Goal: Task Accomplishment & Management: Manage account settings

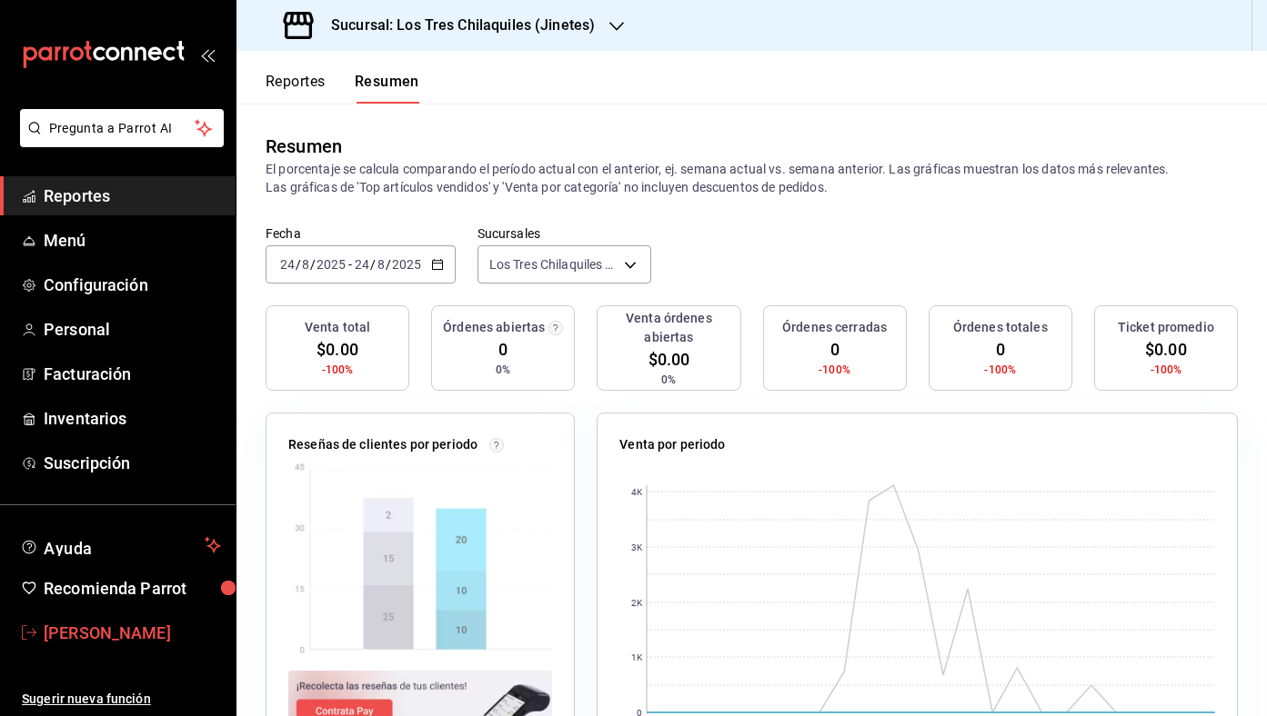
click at [134, 629] on span "[PERSON_NAME]" at bounding box center [132, 633] width 177 height 25
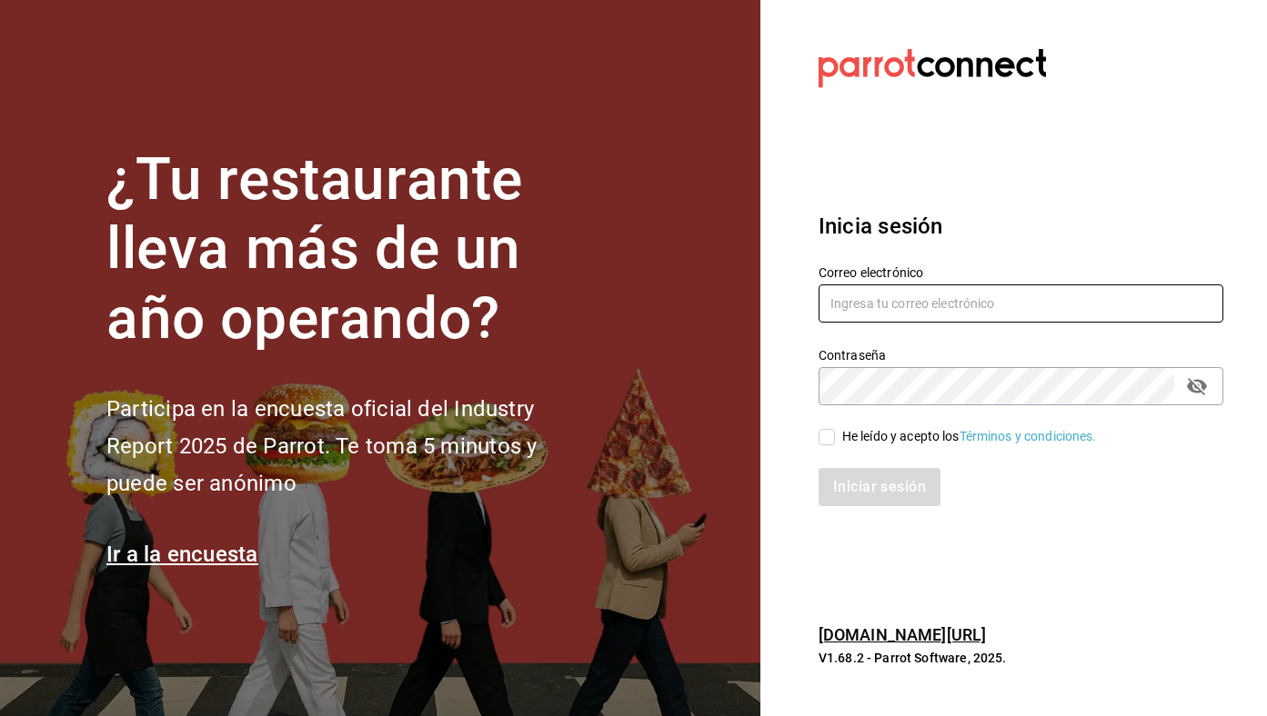
click at [886, 301] on input "text" at bounding box center [1020, 304] width 405 height 38
type input "[EMAIL_ADDRESS][DOMAIN_NAME]"
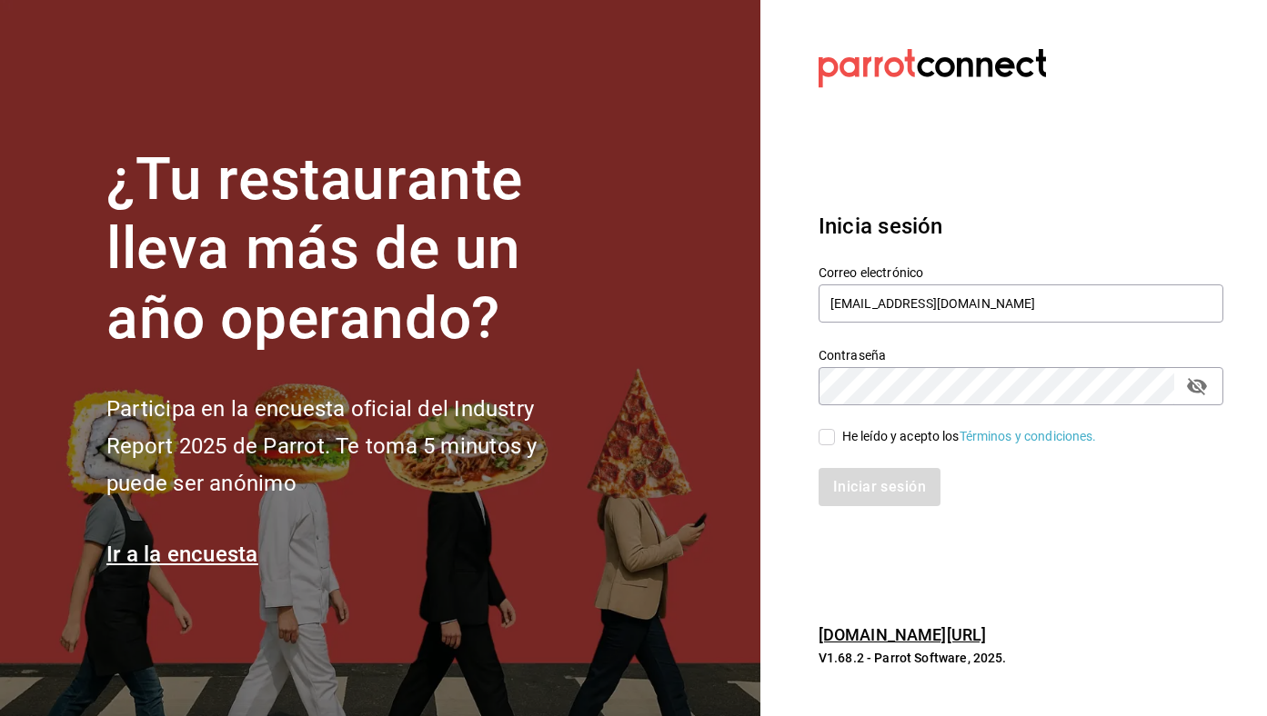
click at [896, 430] on div "He leído y acepto los Términos y condiciones." at bounding box center [969, 436] width 255 height 19
click at [835, 430] on input "He leído y acepto los Términos y condiciones." at bounding box center [826, 437] width 16 height 16
checkbox input "true"
click at [892, 474] on button "Iniciar sesión" at bounding box center [880, 487] width 124 height 38
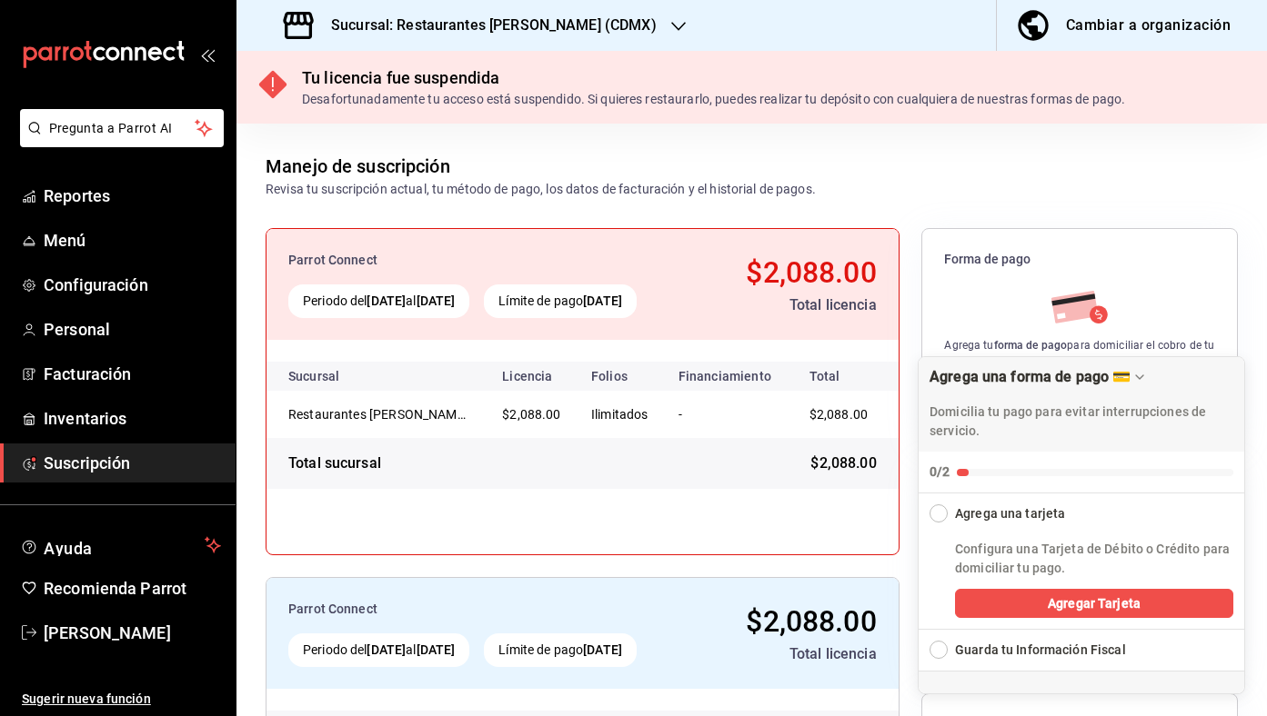
click at [585, 20] on h3 "Sucursal: Restaurantes [PERSON_NAME] (CDMX)" at bounding box center [486, 26] width 340 height 22
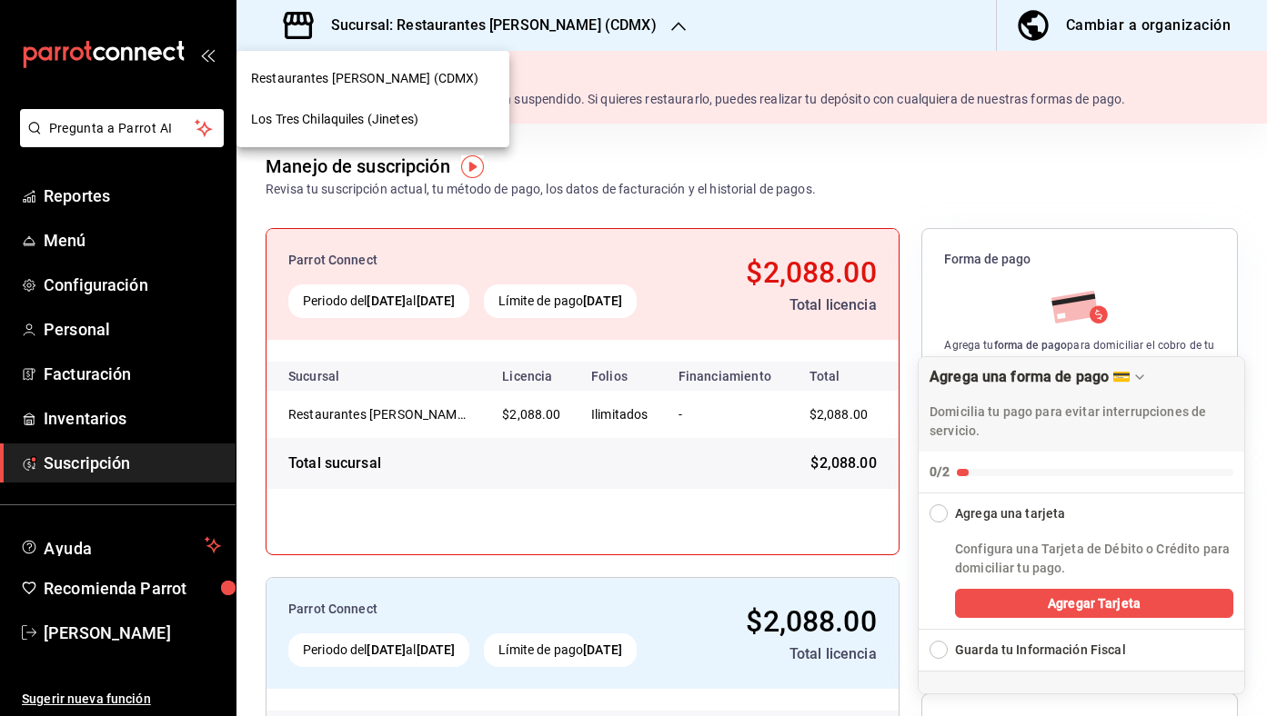
click at [469, 123] on div "Los Tres Chilaquiles (Jinetes)" at bounding box center [373, 119] width 244 height 19
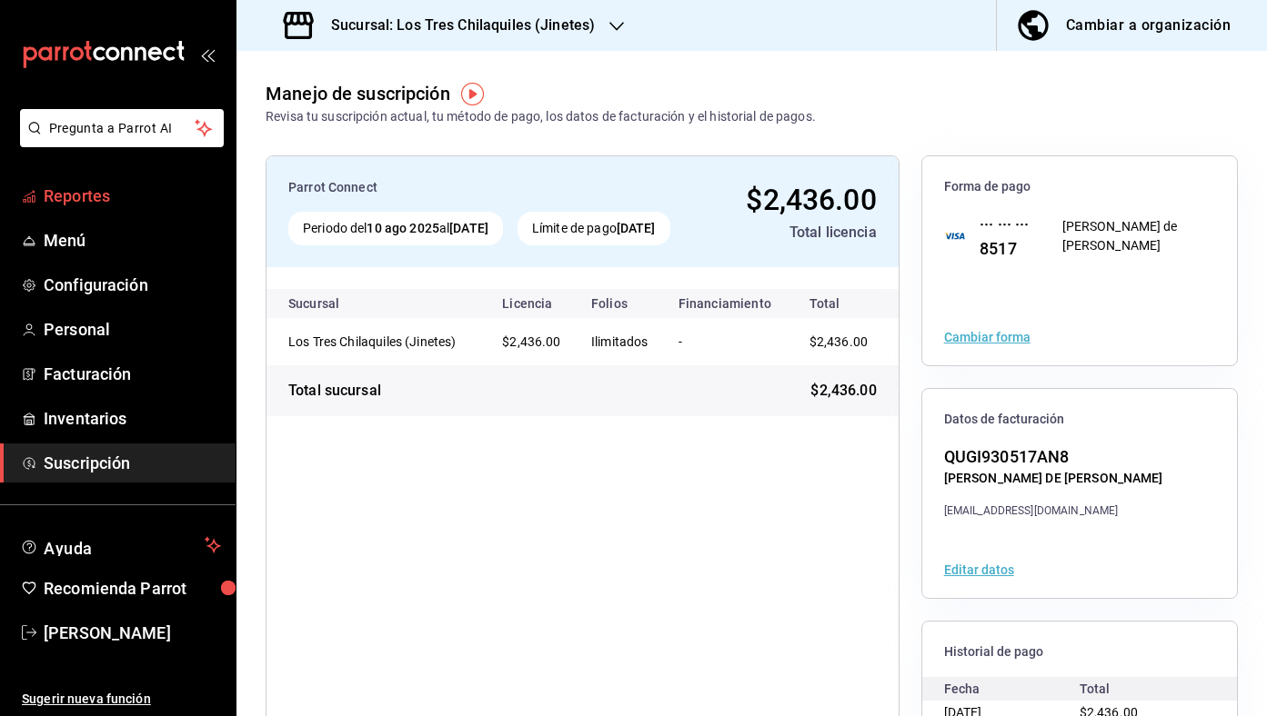
click at [154, 183] on link "Reportes" at bounding box center [117, 195] width 235 height 39
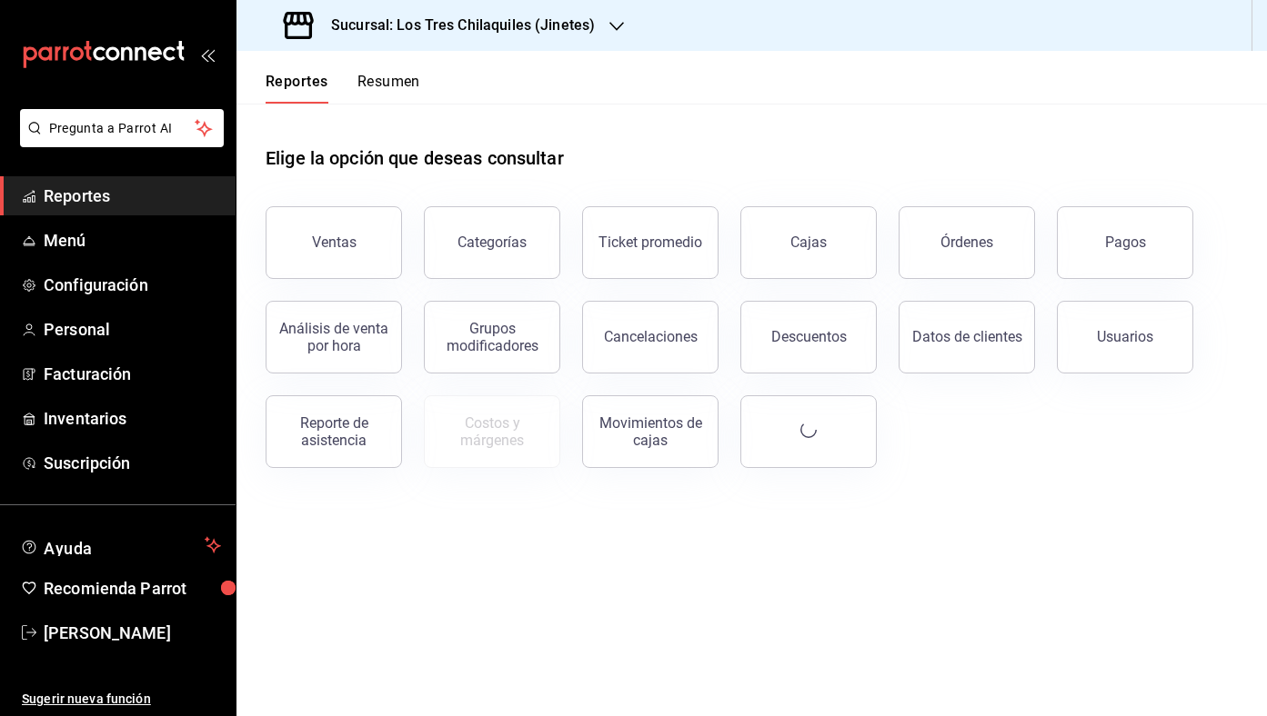
click at [397, 81] on button "Resumen" at bounding box center [388, 88] width 63 height 31
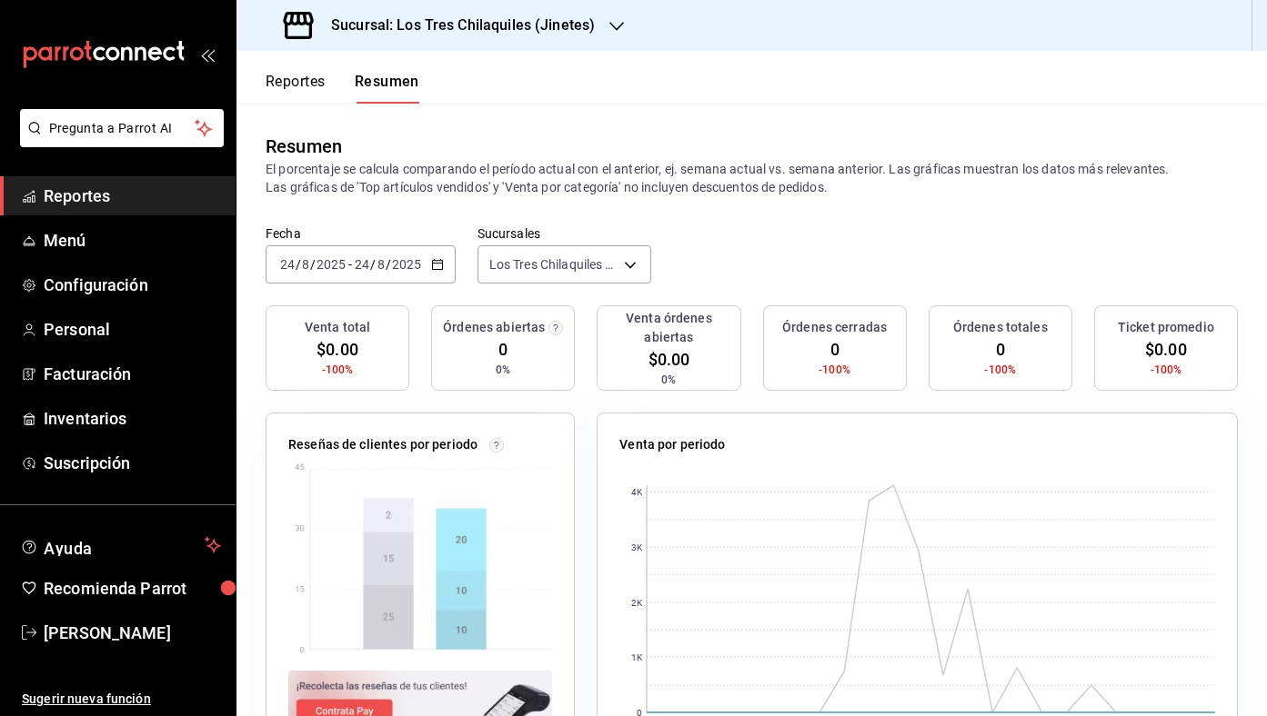
click at [295, 87] on button "Reportes" at bounding box center [295, 88] width 60 height 31
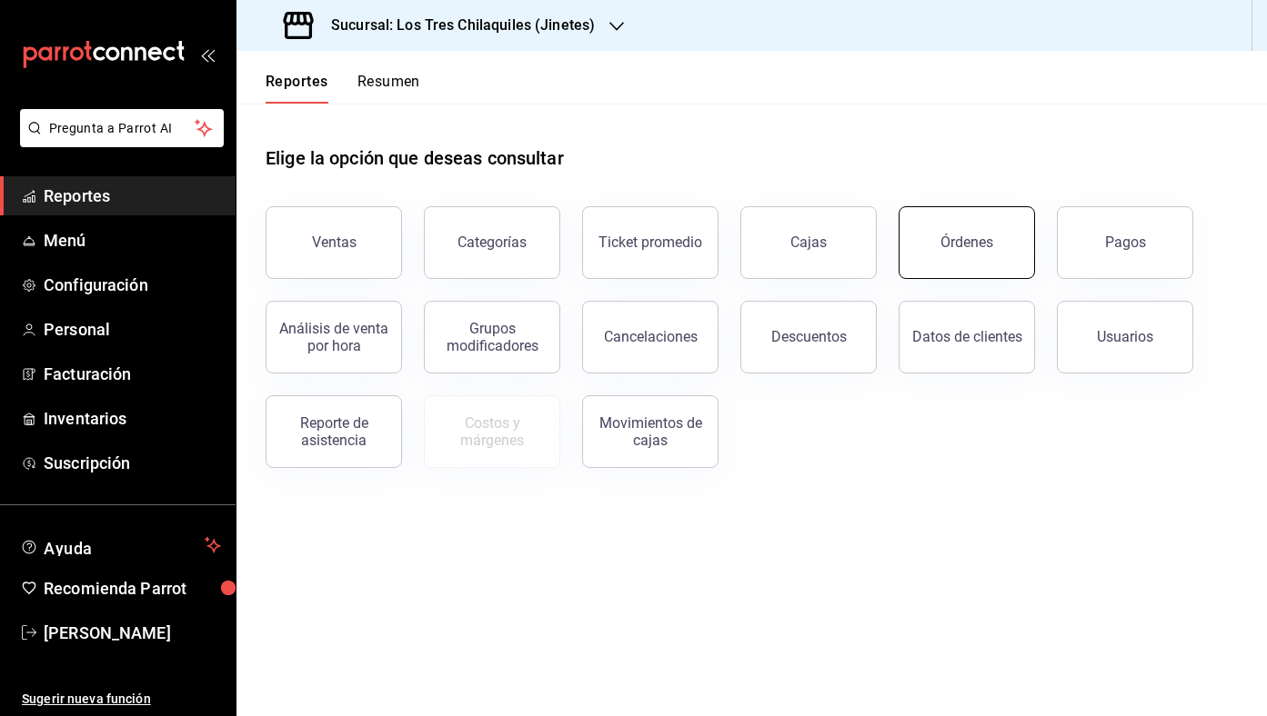
click at [953, 251] on button "Órdenes" at bounding box center [966, 242] width 136 height 73
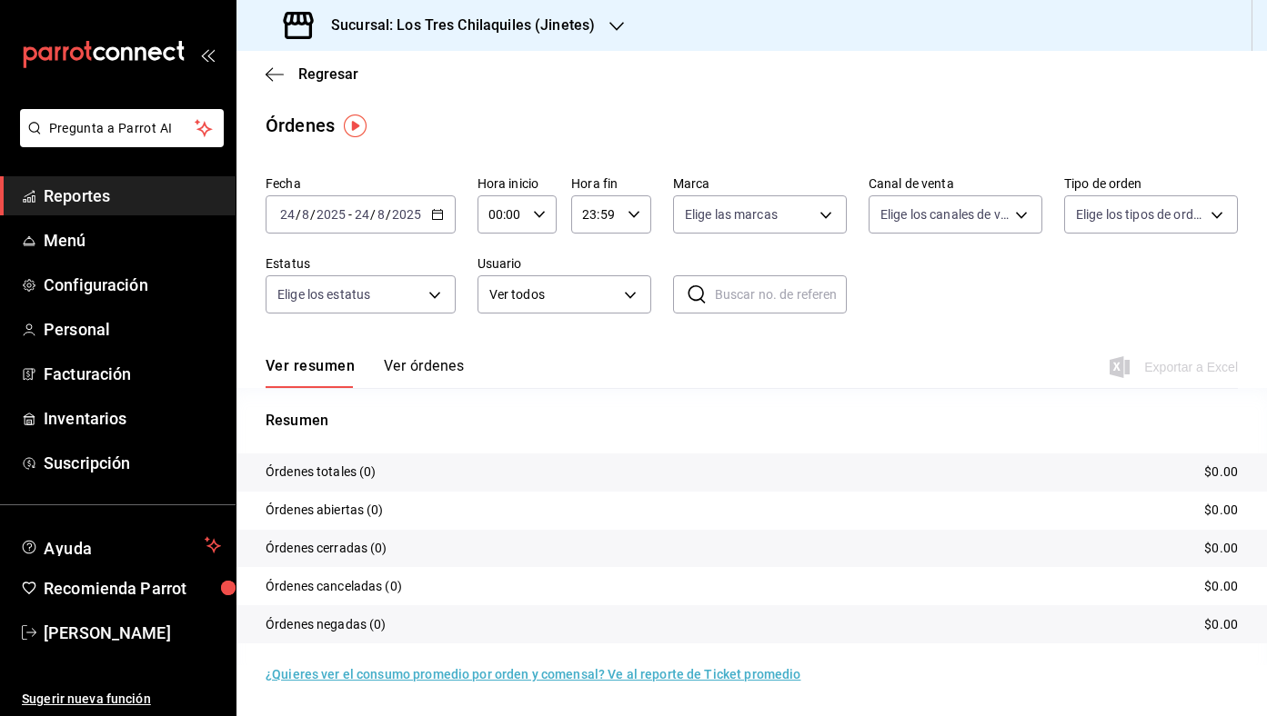
click at [438, 370] on button "Ver órdenes" at bounding box center [424, 372] width 80 height 31
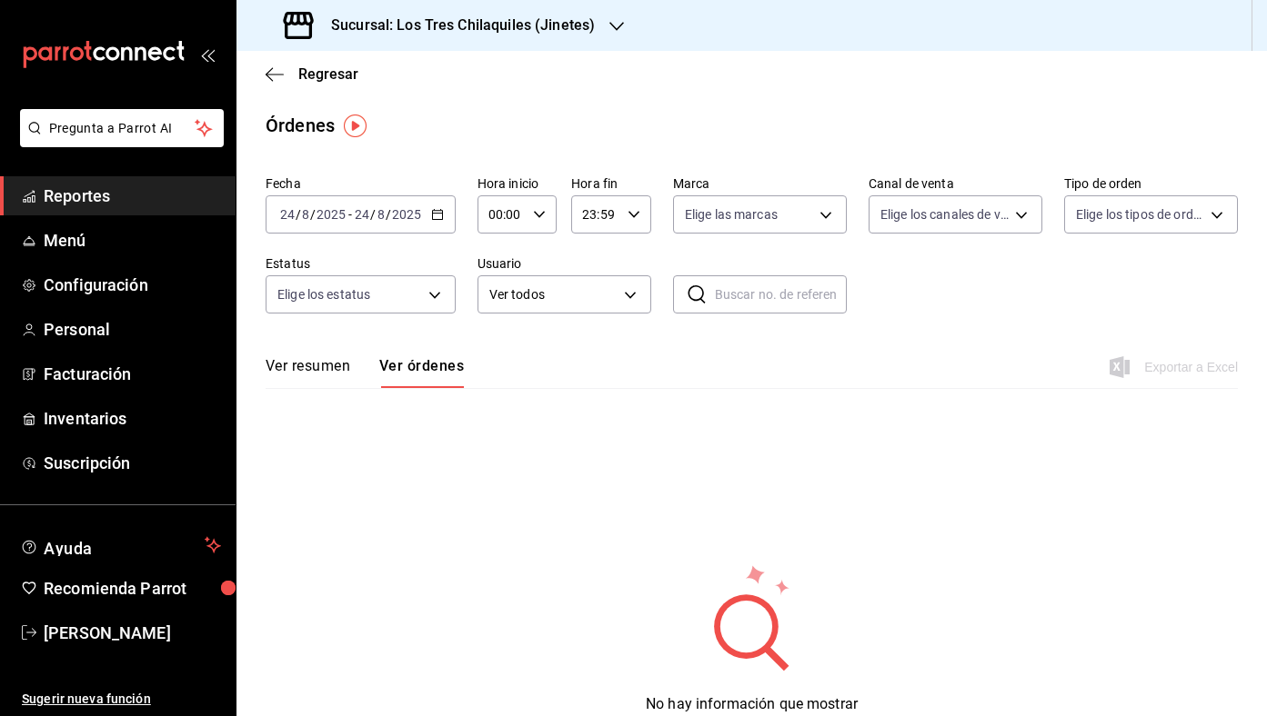
click at [310, 380] on button "Ver resumen" at bounding box center [307, 372] width 85 height 31
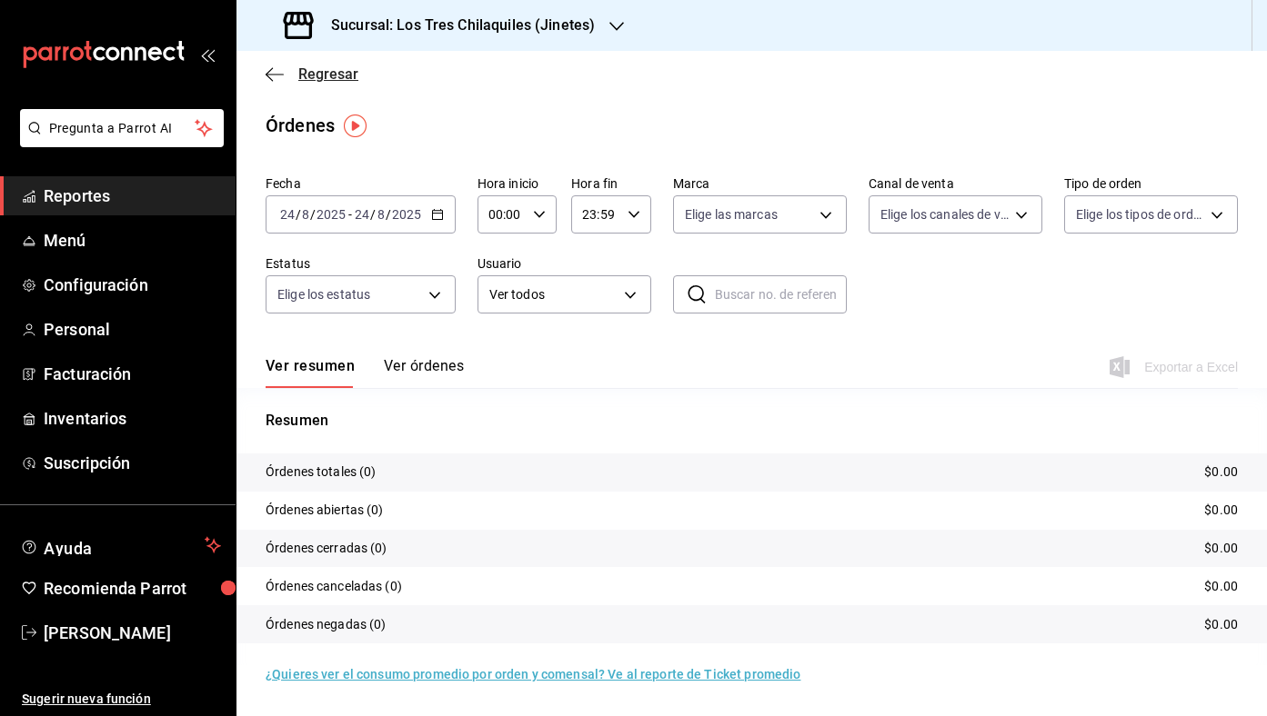
click at [338, 78] on span "Regresar" at bounding box center [328, 73] width 60 height 17
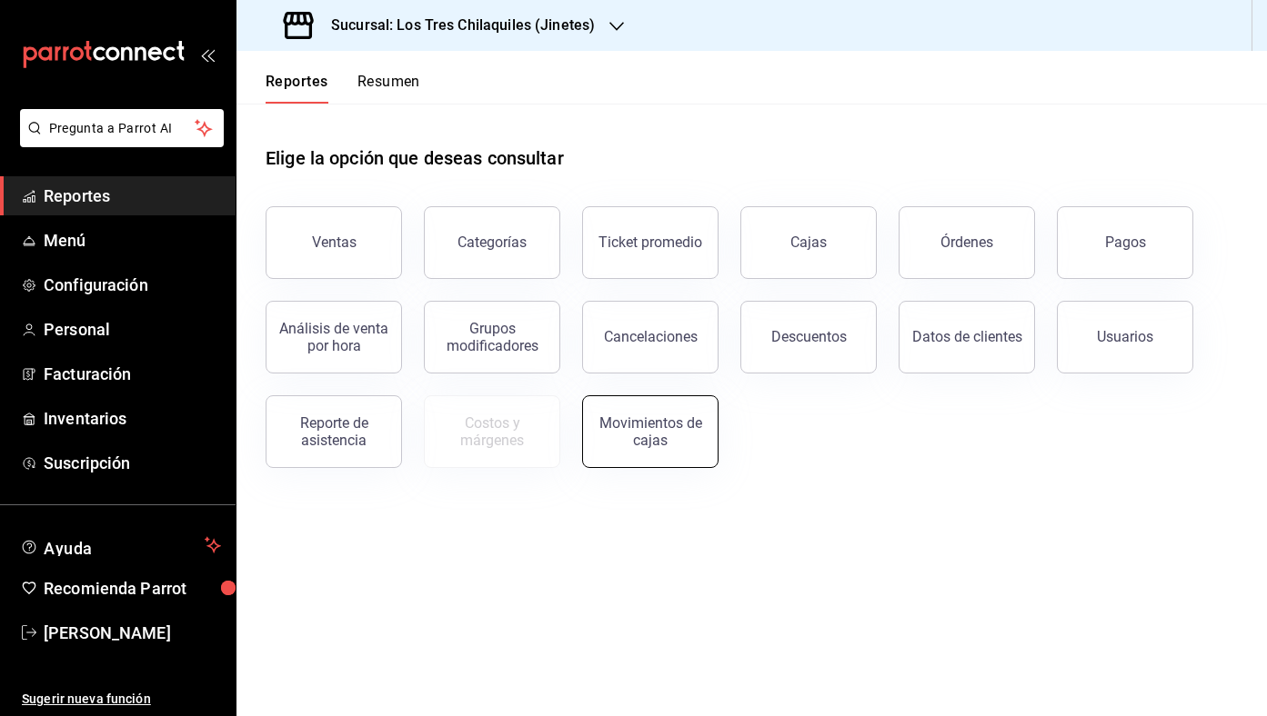
click at [709, 456] on button "Movimientos de cajas" at bounding box center [650, 431] width 136 height 73
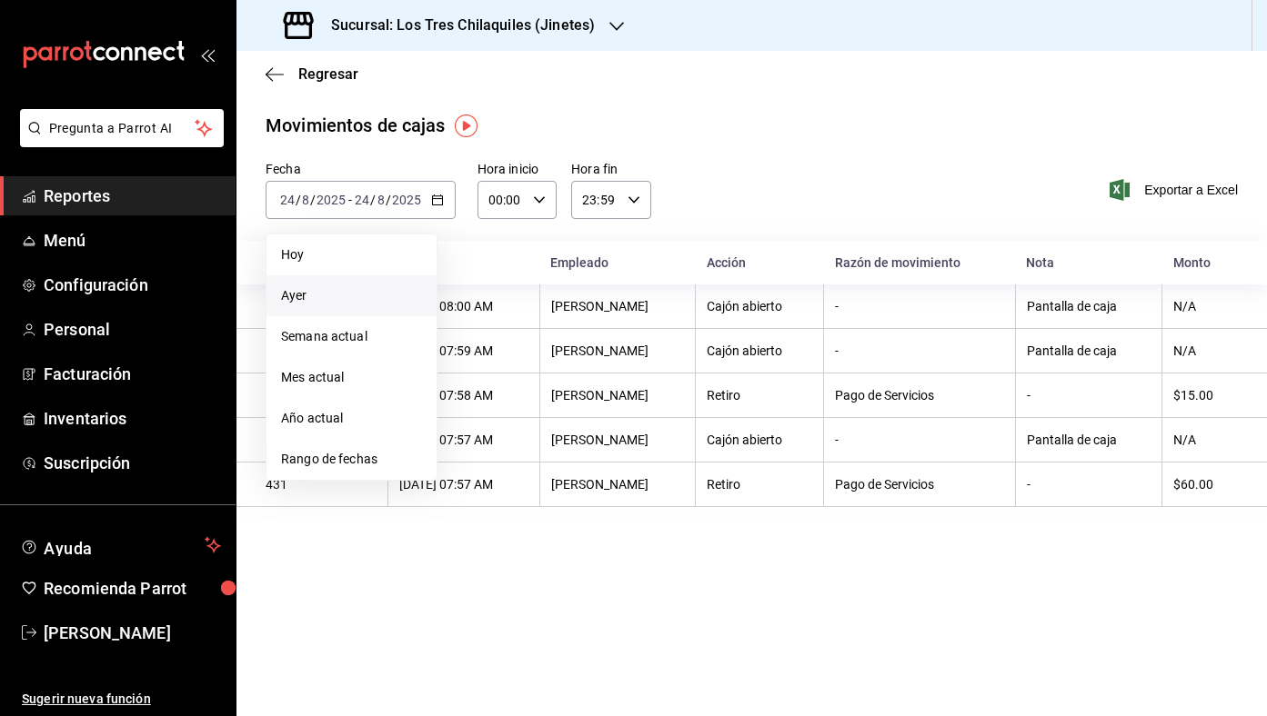
click at [415, 277] on li "Ayer" at bounding box center [351, 295] width 170 height 41
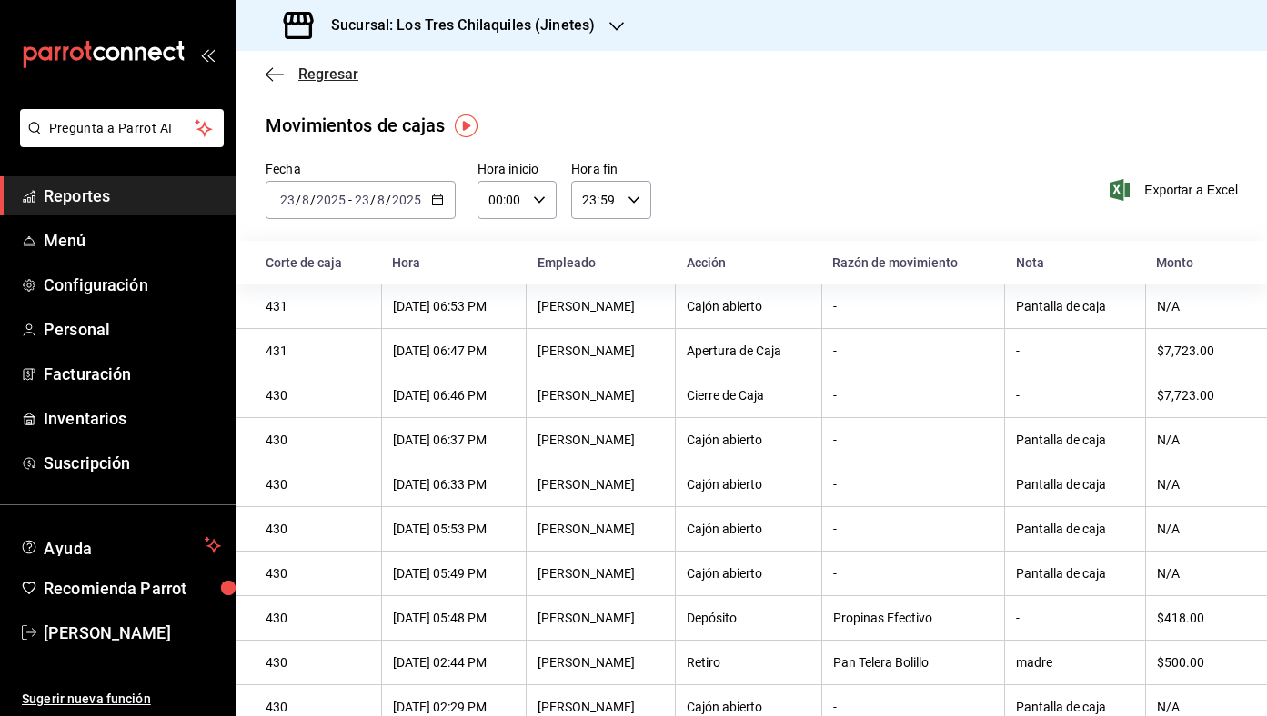
click at [348, 82] on span "Regresar" at bounding box center [328, 73] width 60 height 17
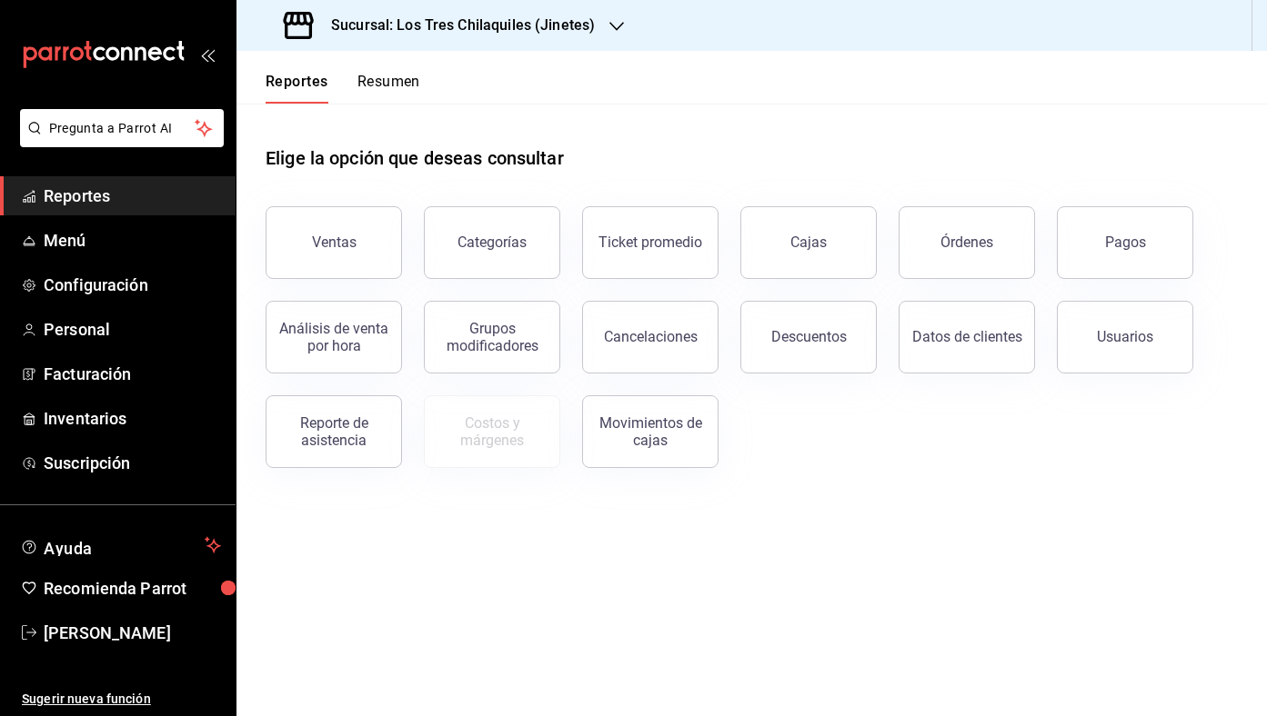
click at [388, 83] on button "Resumen" at bounding box center [388, 88] width 63 height 31
